Goal: Transaction & Acquisition: Book appointment/travel/reservation

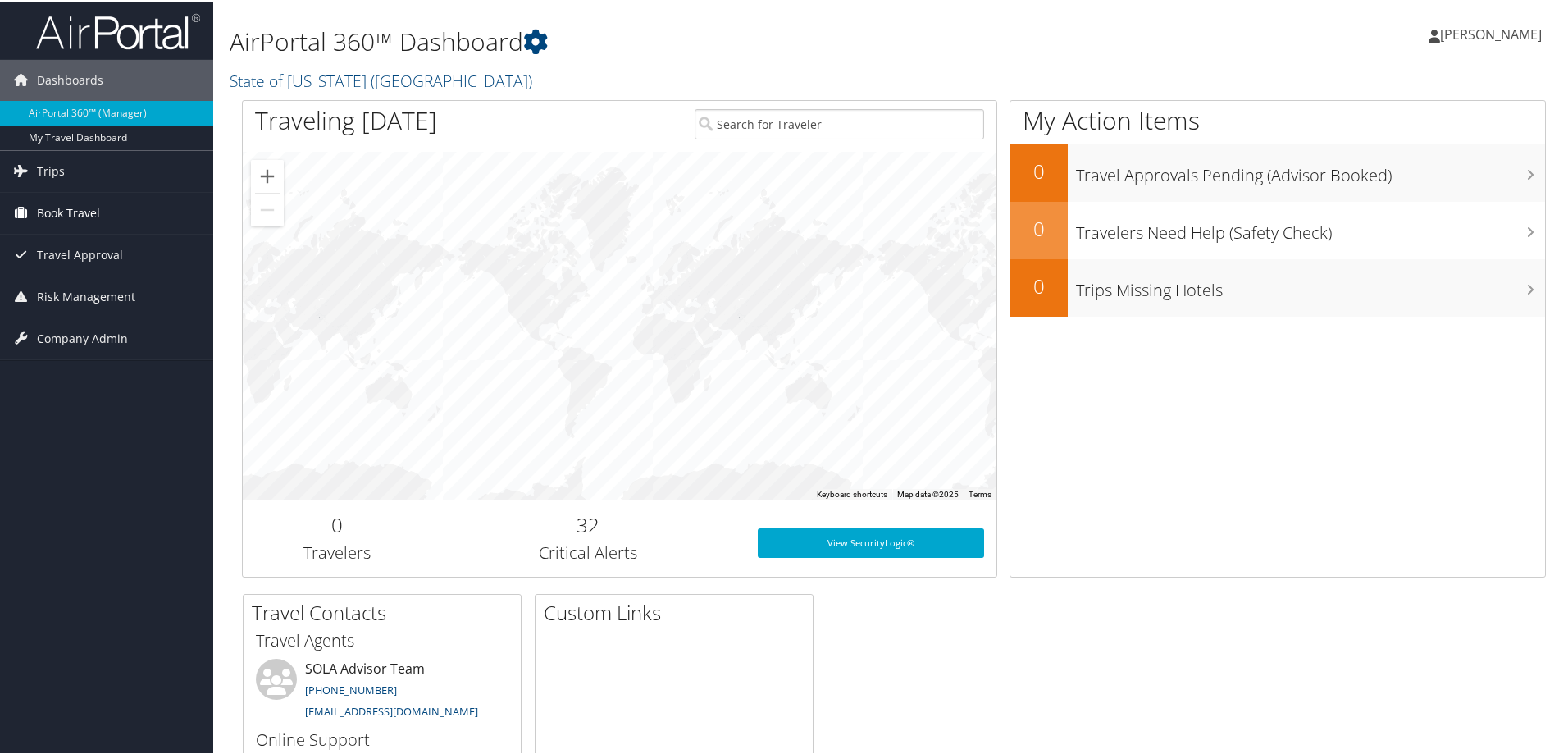
click at [61, 213] on span "Book Travel" at bounding box center [68, 211] width 63 height 41
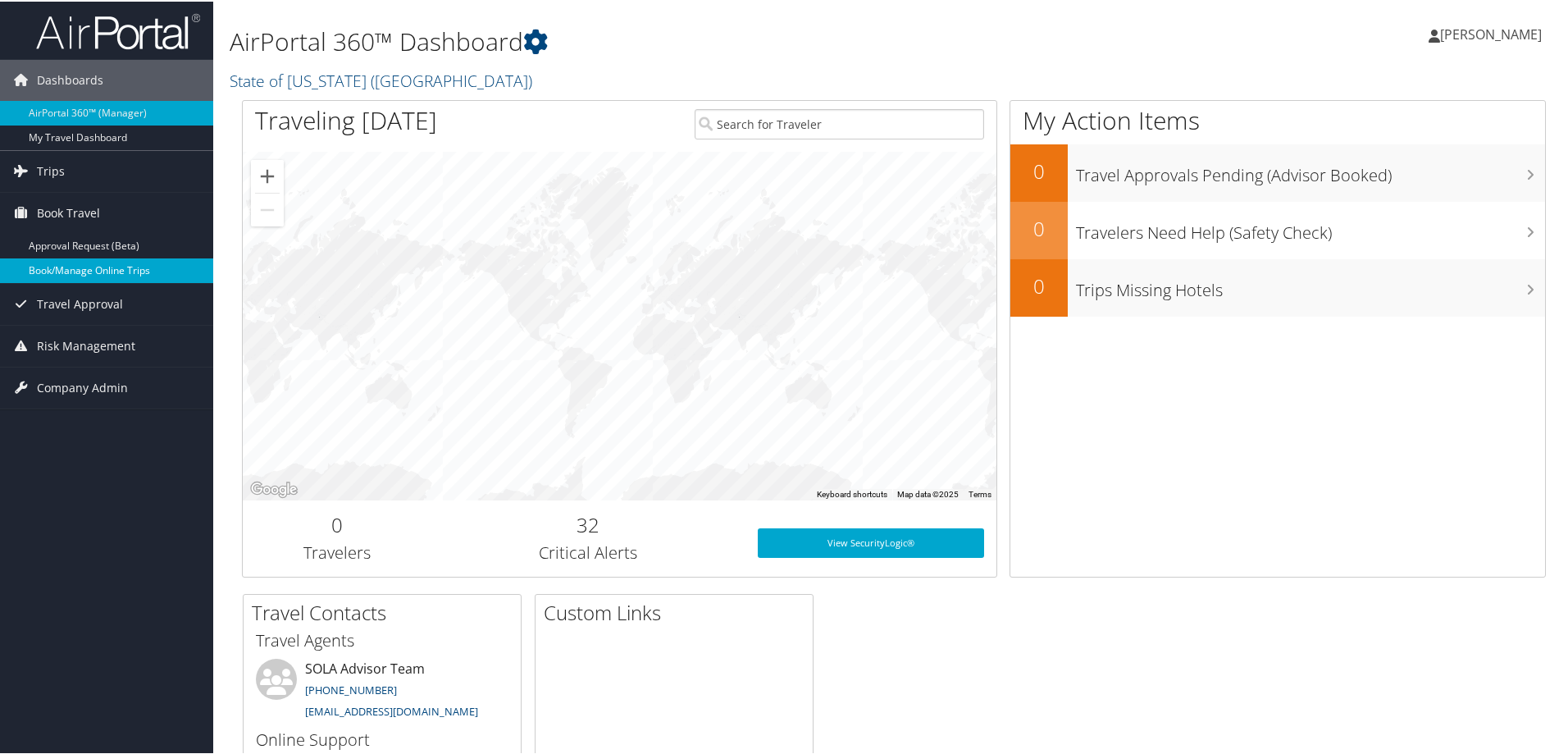
click at [62, 269] on link "Book/Manage Online Trips" at bounding box center [106, 269] width 213 height 25
